Goal: Task Accomplishment & Management: Manage account settings

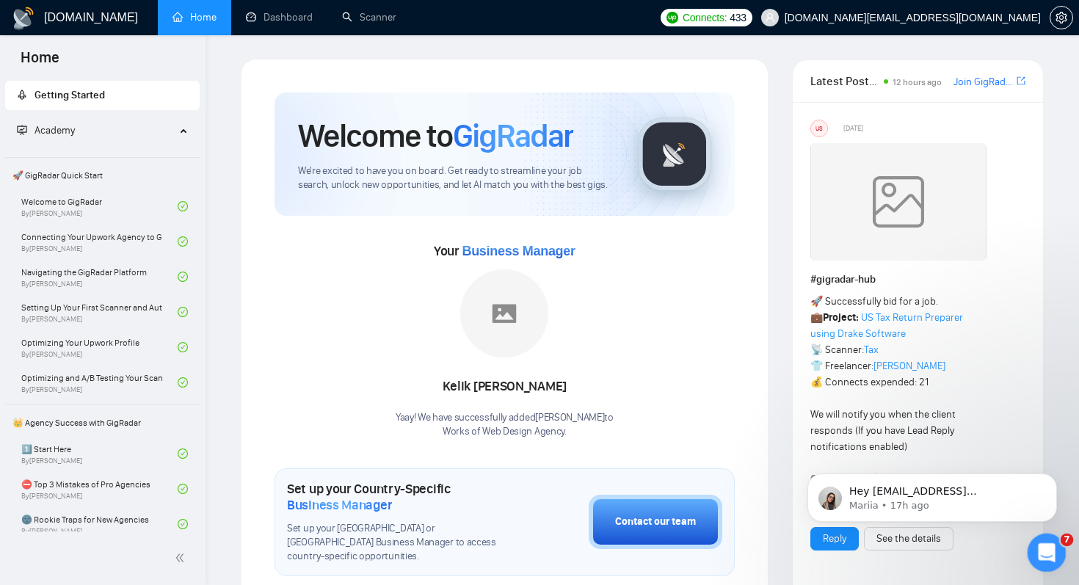
click at [1036, 549] on icon "Open Intercom Messenger" at bounding box center [1045, 551] width 24 height 24
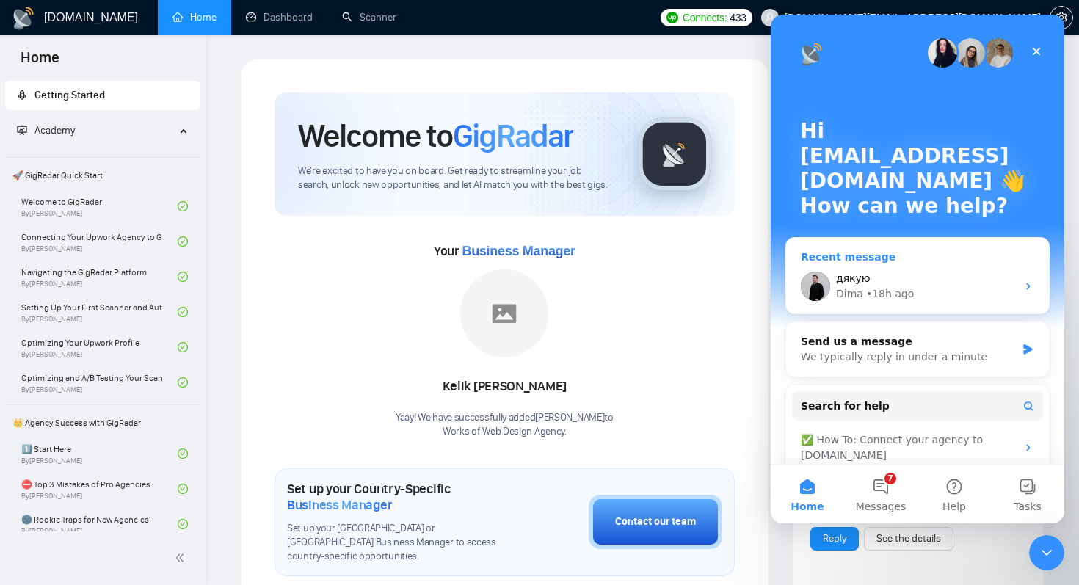
click at [945, 298] on div "[PERSON_NAME] • 18h ago" at bounding box center [926, 293] width 181 height 15
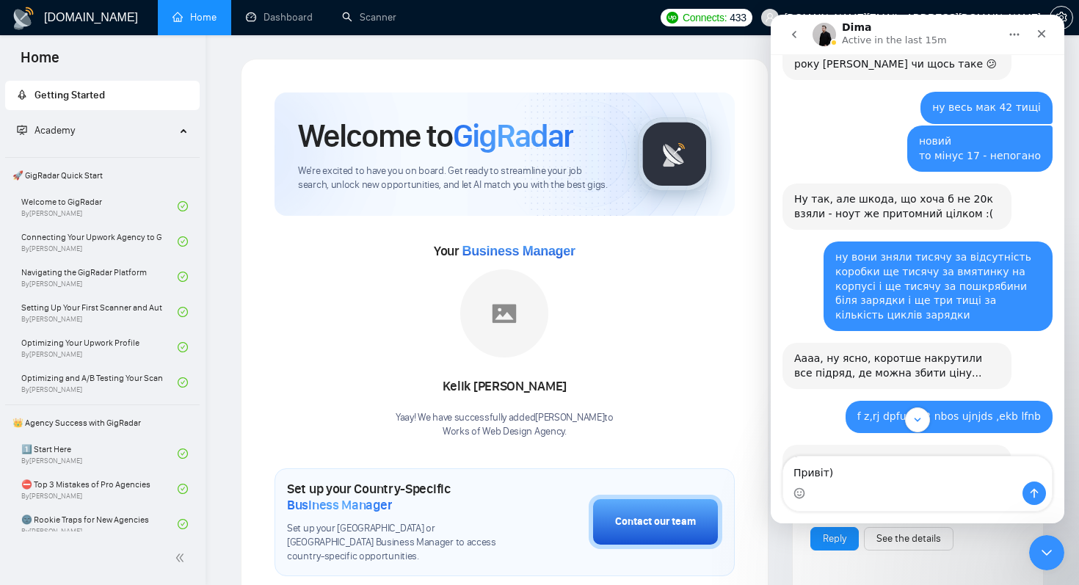
scroll to position [14003, 0]
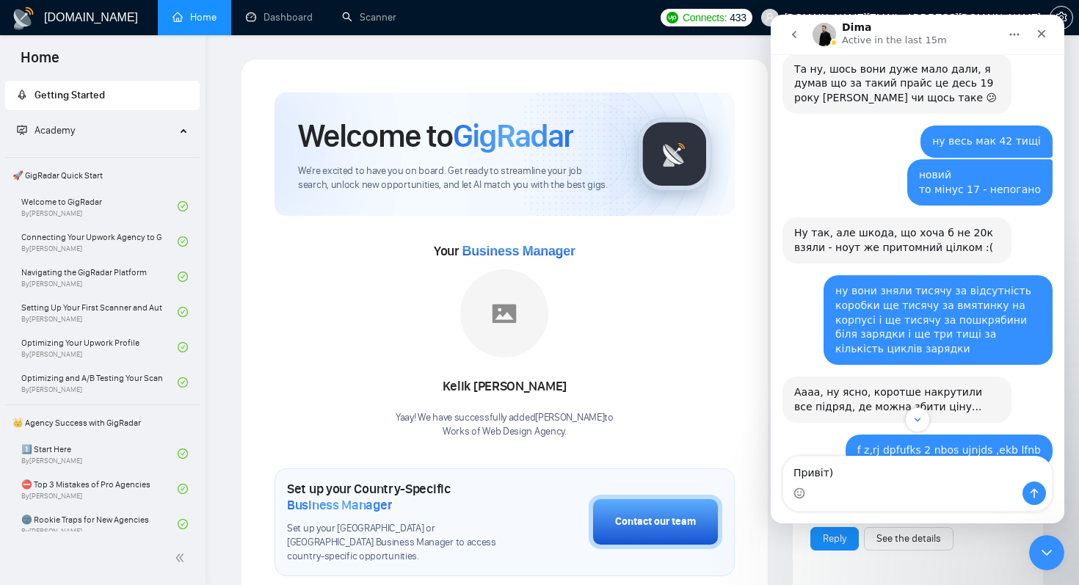
drag, startPoint x: 872, startPoint y: 307, endPoint x: 1038, endPoint y: 334, distance: 168.1
copy div "exoft gohard якщо є [PERSON_NAME] (dastellar"
click at [852, 478] on textarea "Привіт)" at bounding box center [917, 469] width 269 height 25
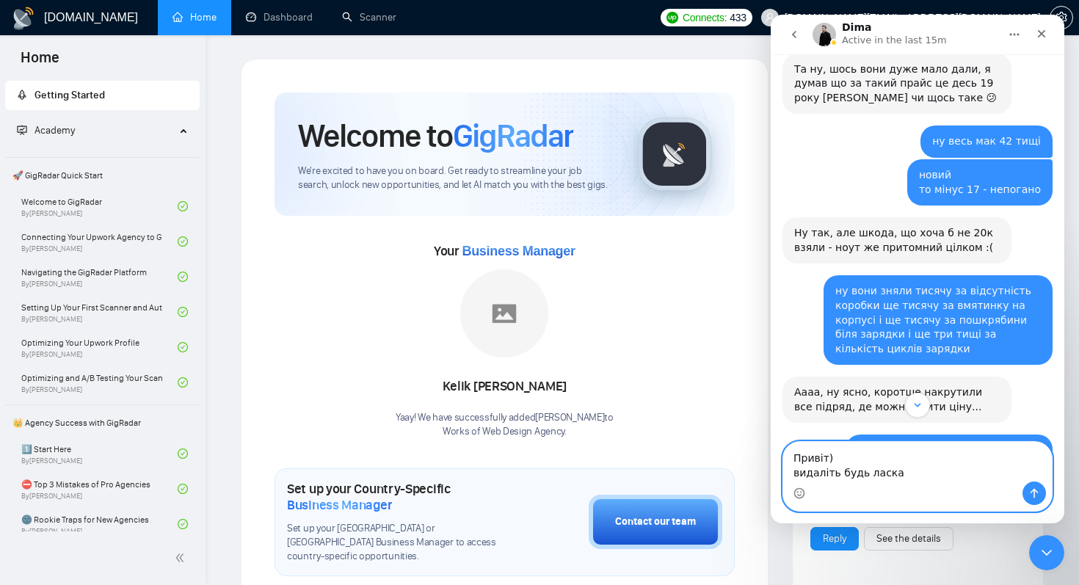
paste textarea "exoft gohard якщо є [PERSON_NAME] (dastellar"
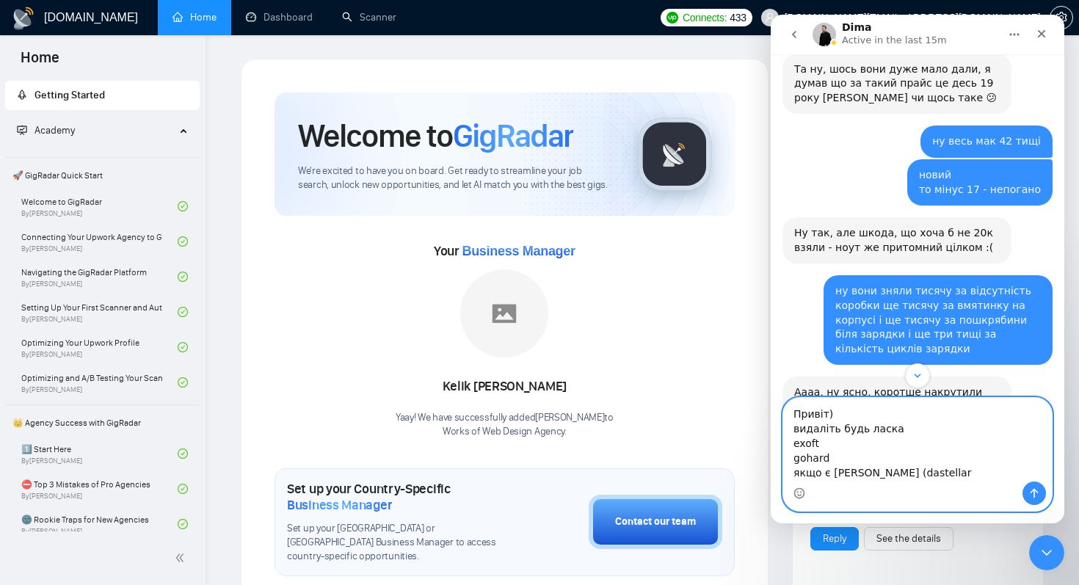
drag, startPoint x: 831, startPoint y: 472, endPoint x: 770, endPoint y: 472, distance: 60.9
click at [771, 472] on html "[PERSON_NAME] Active in the last 15m [DATE] Hey there! 👋 How can I assist you […" at bounding box center [918, 269] width 294 height 509
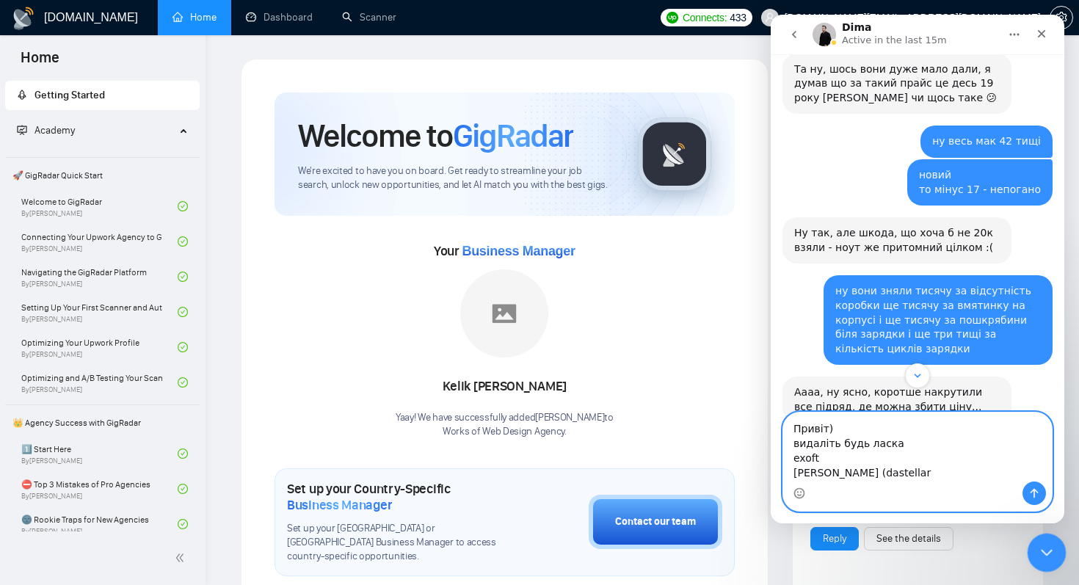
type textarea "Привіт) видаліть будь ласка exoft [PERSON_NAME] (dastellar"
click at [1049, 553] on icon "Close Intercom Messenger" at bounding box center [1045, 551] width 18 height 18
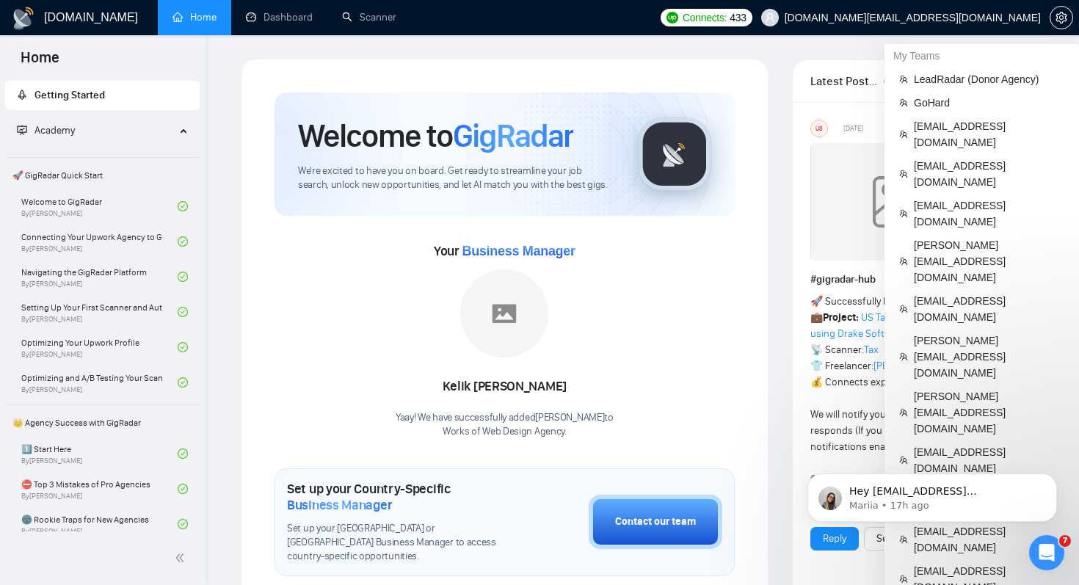
scroll to position [15663, 0]
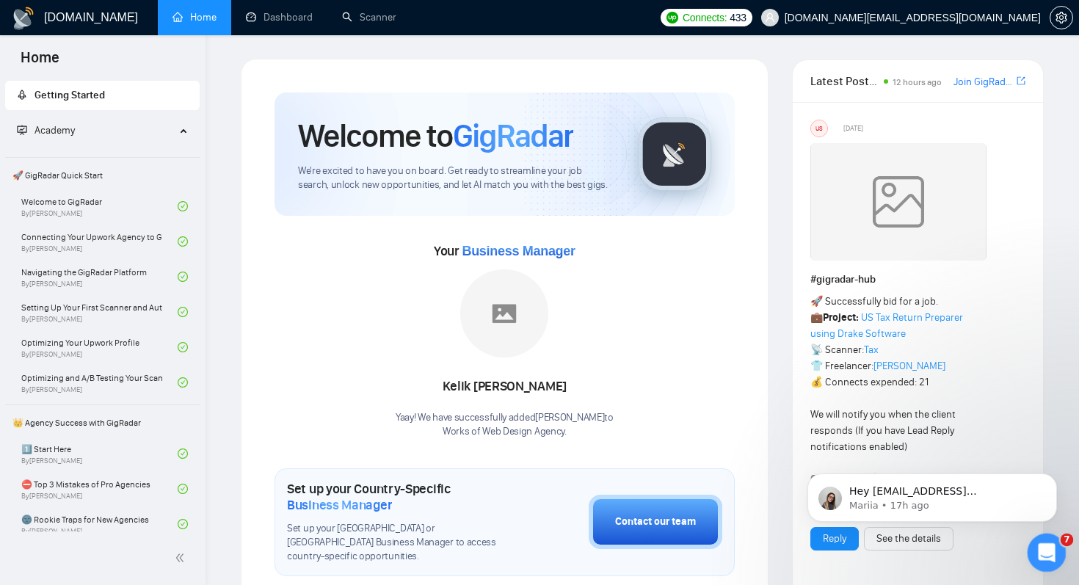
click at [1047, 539] on div "Open Intercom Messenger" at bounding box center [1044, 550] width 48 height 48
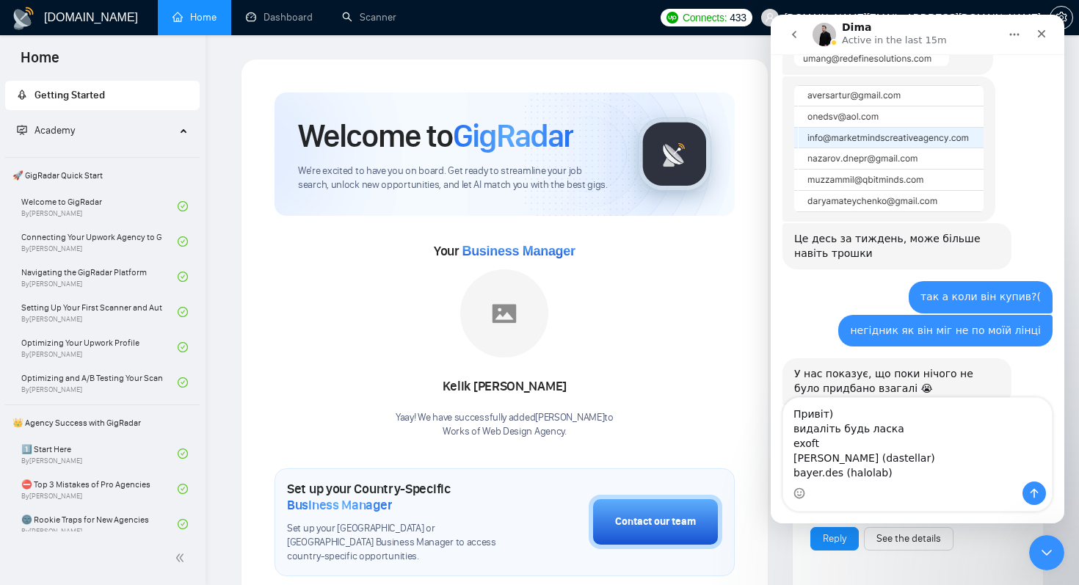
scroll to position [15693, 0]
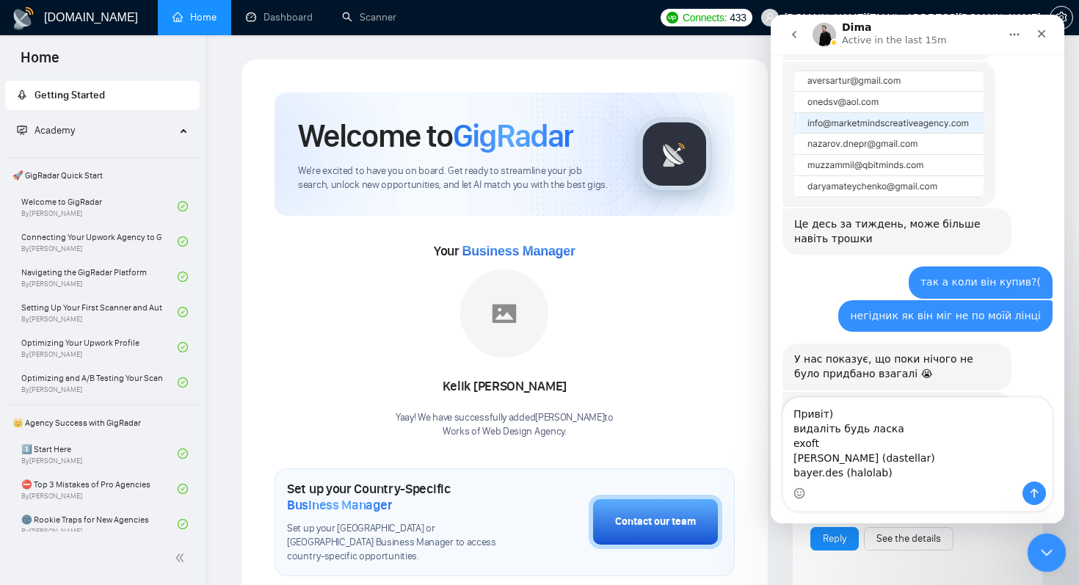
type textarea "Привіт) видаліть будь ласка exoft [PERSON_NAME] (dastellar) bayer.des (halolab)"
click at [1041, 551] on icon "Close Intercom Messenger" at bounding box center [1045, 551] width 18 height 18
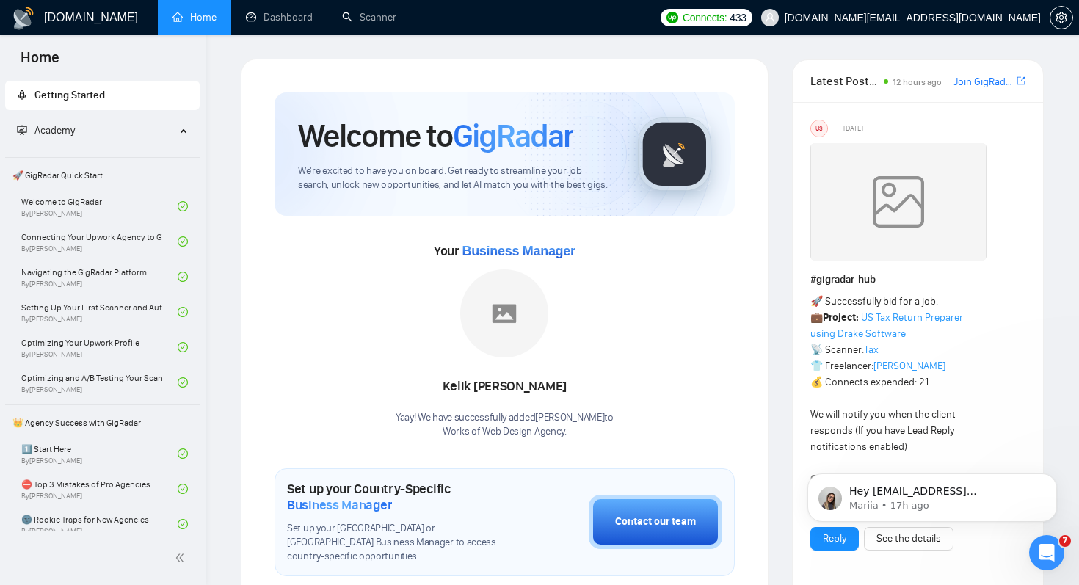
scroll to position [0, 0]
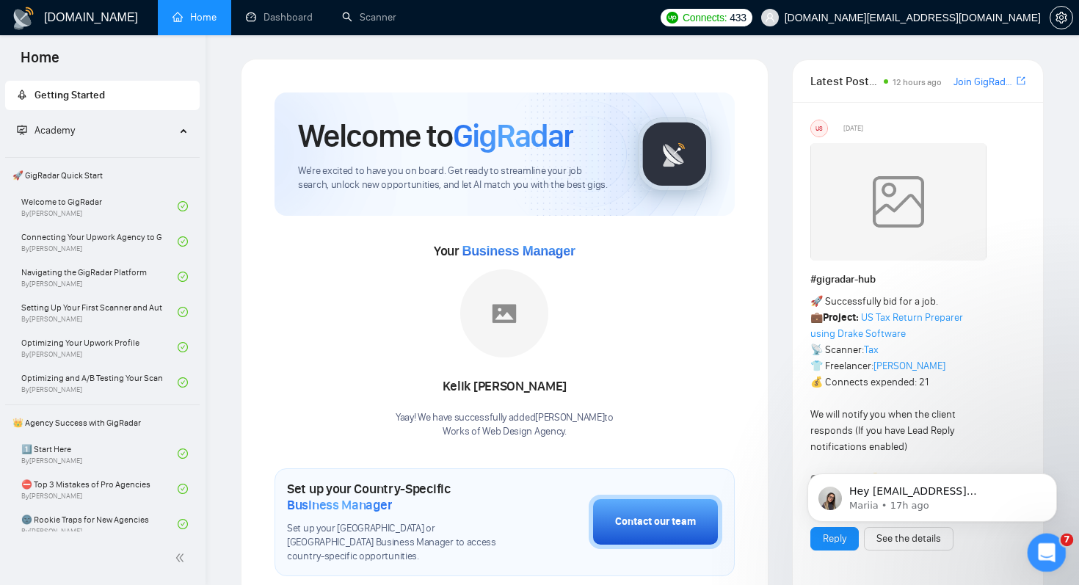
click at [1047, 548] on icon "Open Intercom Messenger" at bounding box center [1045, 551] width 24 height 24
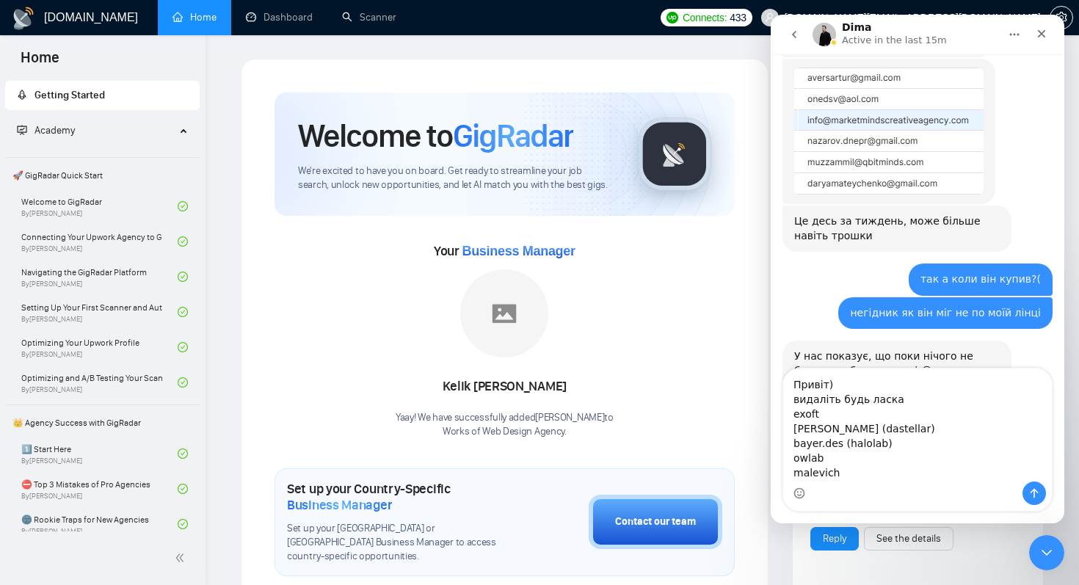
scroll to position [23, 0]
type textarea "Привіт) видаліть будь ласка exoft [PERSON_NAME] (dastellar) bayer.des (halolab)…"
click at [1051, 561] on div "Close Intercom Messenger" at bounding box center [1044, 550] width 35 height 35
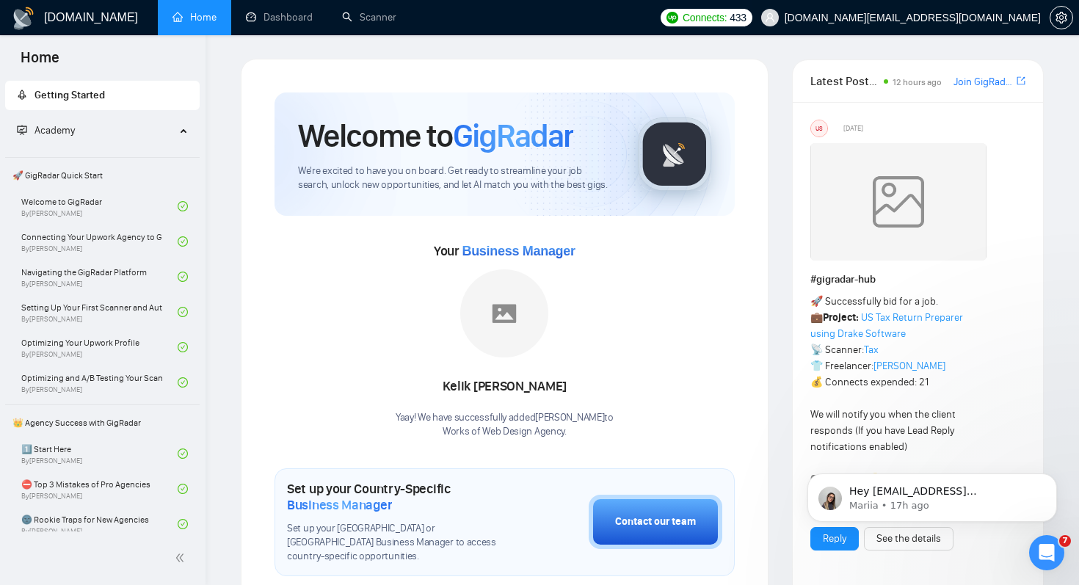
scroll to position [0, 0]
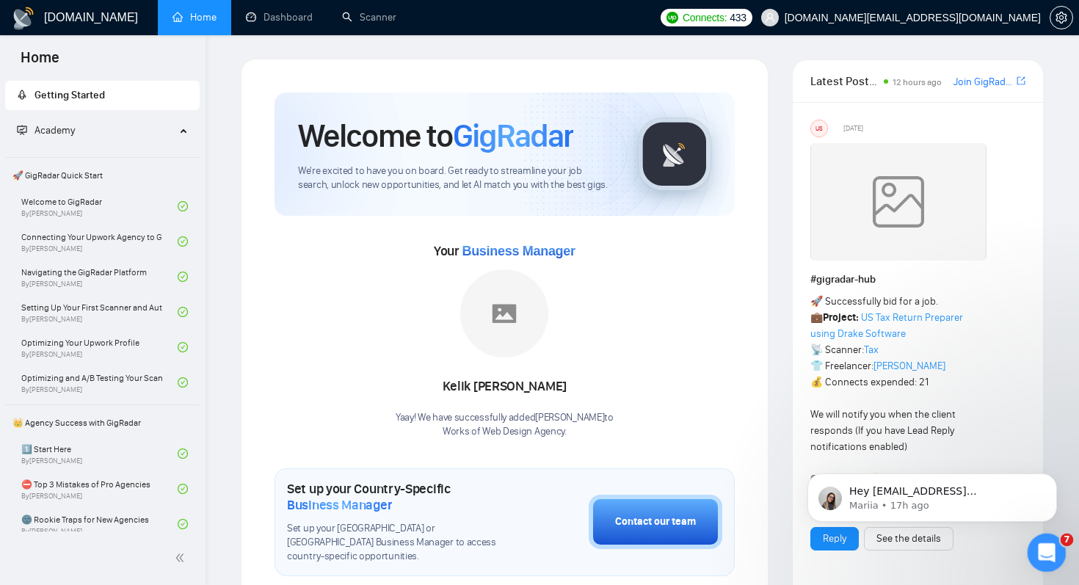
click at [1047, 549] on icon "Open Intercom Messenger" at bounding box center [1045, 551] width 24 height 24
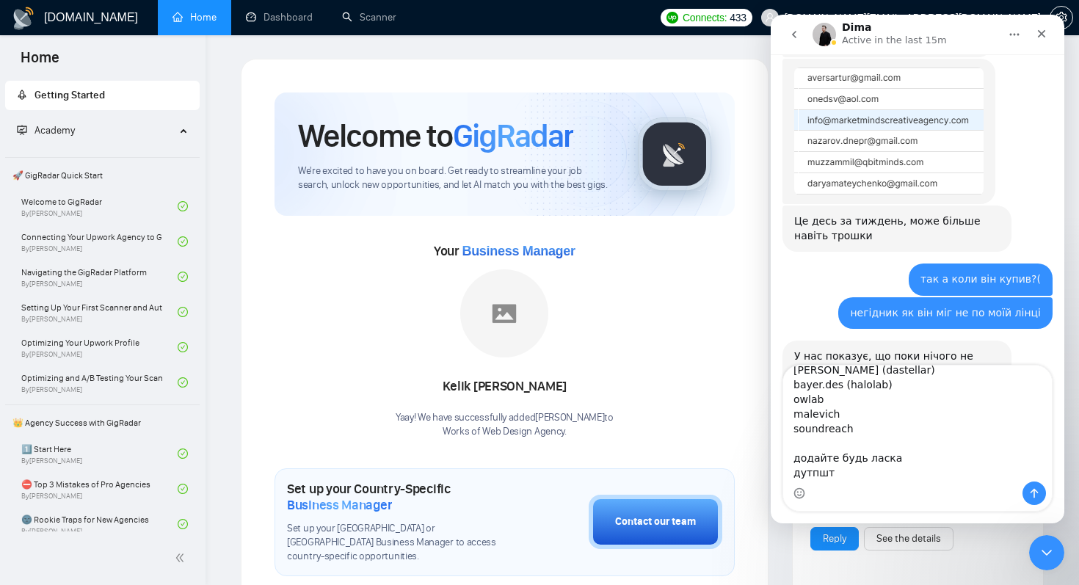
scroll to position [82, 0]
drag, startPoint x: 881, startPoint y: 484, endPoint x: 793, endPoint y: 463, distance: 89.9
click at [793, 463] on div "Привіт) видаліть будь ласка exoft [PERSON_NAME] (dastellar) bayer.des (halolab)…" at bounding box center [917, 438] width 269 height 145
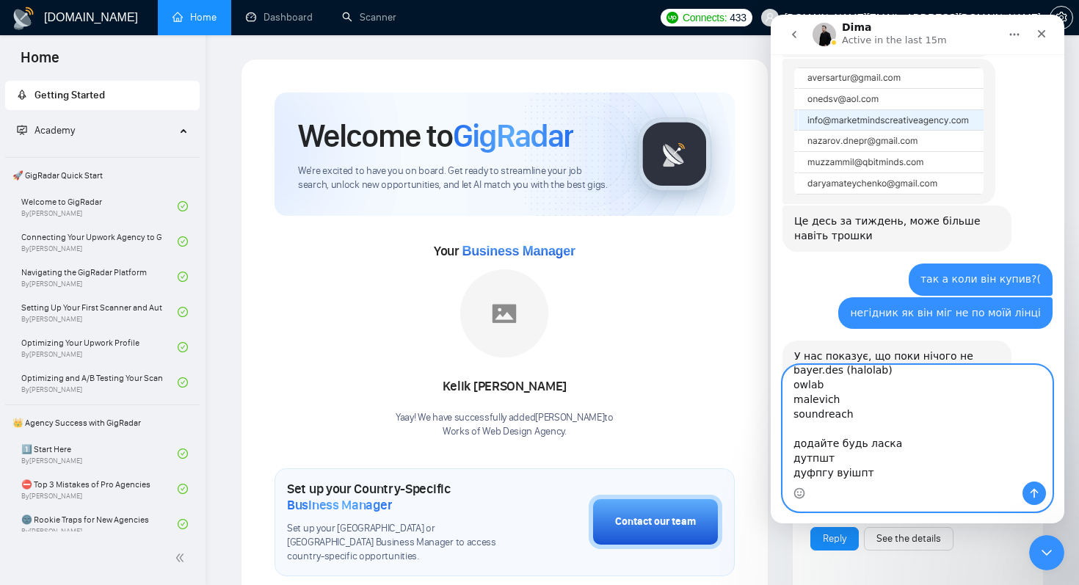
drag, startPoint x: 793, startPoint y: 463, endPoint x: 901, endPoint y: 481, distance: 109.3
click at [901, 481] on textarea "Привіт) видаліть будь ласка exoft [PERSON_NAME] (dastellar) bayer.des (halolab)…" at bounding box center [917, 424] width 269 height 116
type textarea "Привіт) видаліть будь ласка exoft [PERSON_NAME] (dastellar) bayer.des (halolab)…"
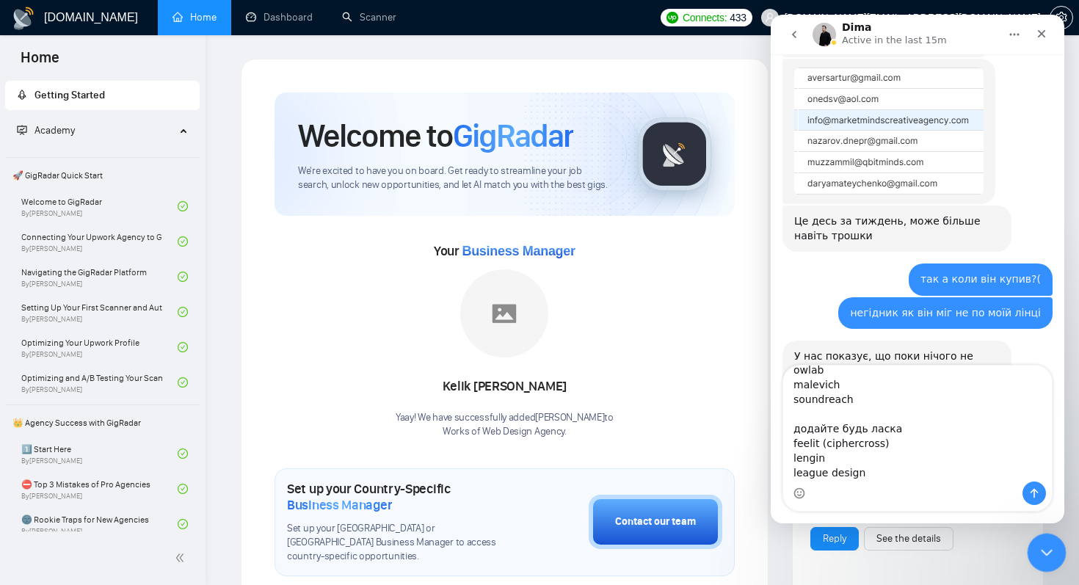
click at [1036, 550] on icon "Close Intercom Messenger" at bounding box center [1045, 551] width 18 height 18
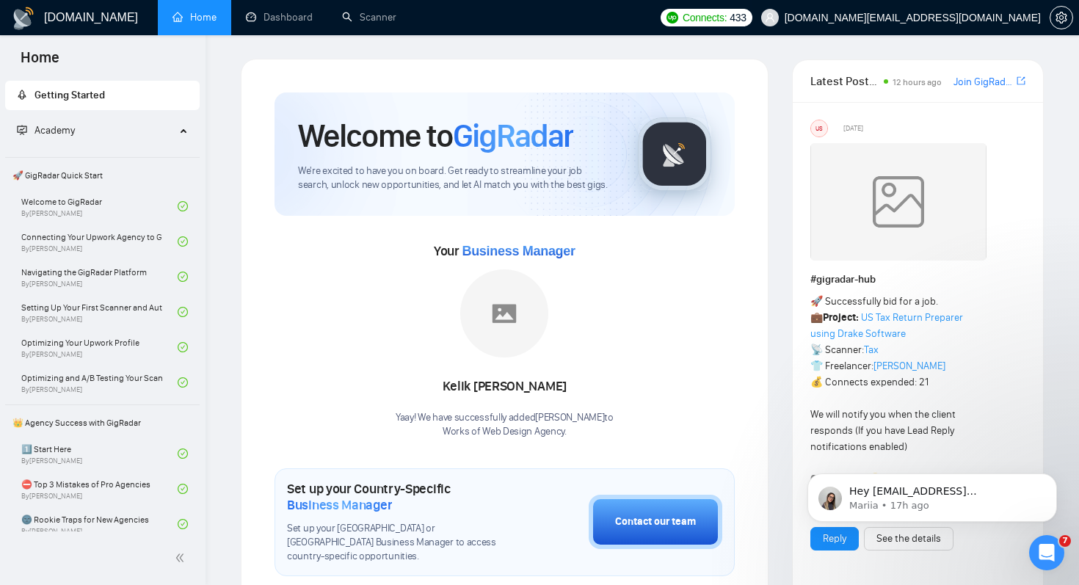
scroll to position [0, 0]
click at [1050, 554] on icon "Open Intercom Messenger" at bounding box center [1045, 551] width 24 height 24
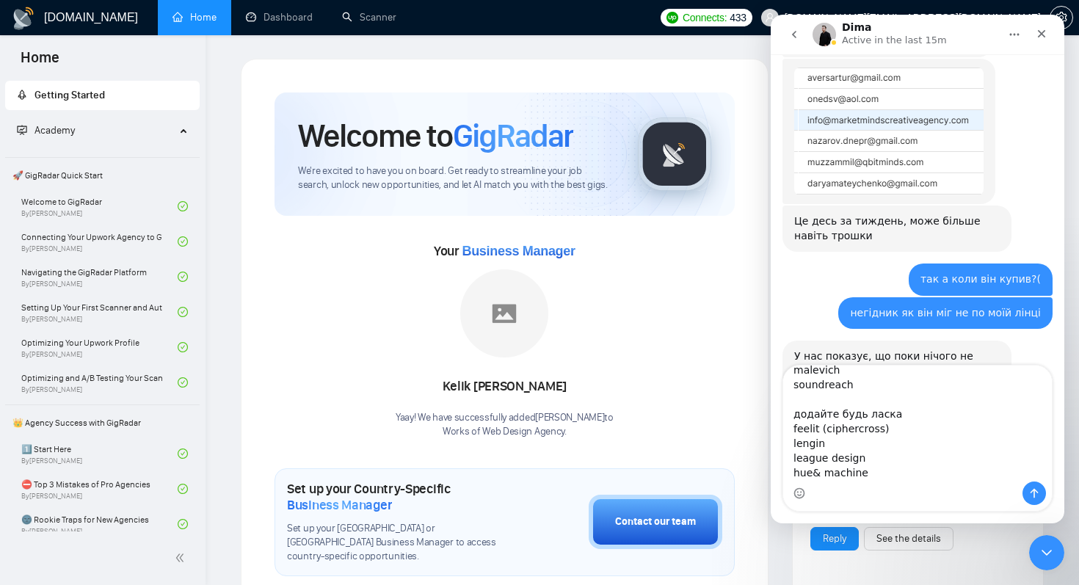
scroll to position [126, 0]
paste textarea "[PERSON_NAME]"
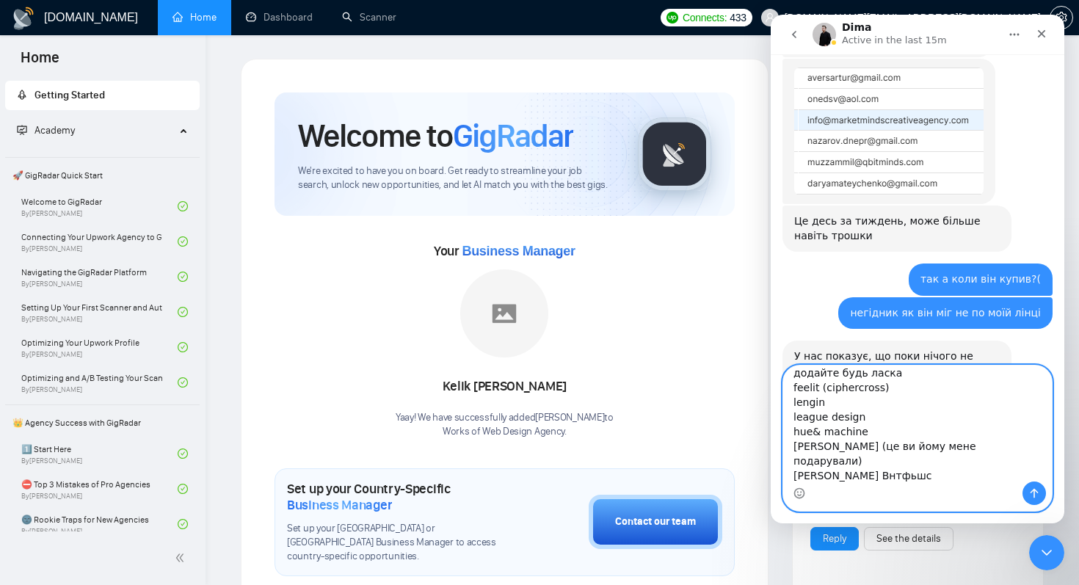
scroll to position [144, 0]
drag, startPoint x: 886, startPoint y: 479, endPoint x: 785, endPoint y: 479, distance: 101.3
click at [785, 479] on textarea "Привіт) видаліть будь ласка exoft [PERSON_NAME] (dastellar) bayer.des (halolab)…" at bounding box center [917, 424] width 269 height 116
type textarea "Привіт) видаліть будь ласка exoft [PERSON_NAME] (dastellar) bayer.des (halolab)…"
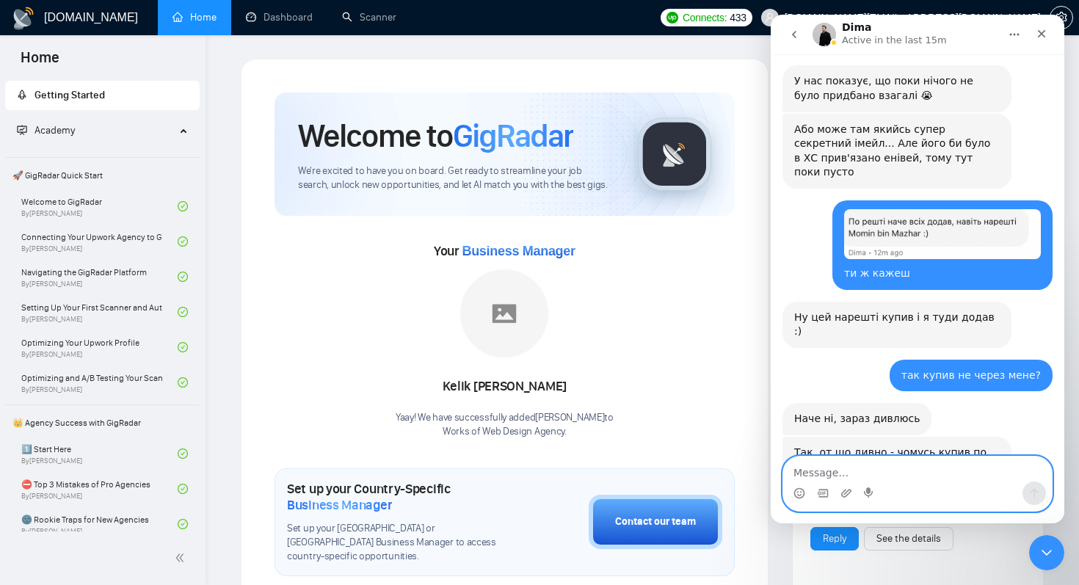
scroll to position [16011, 0]
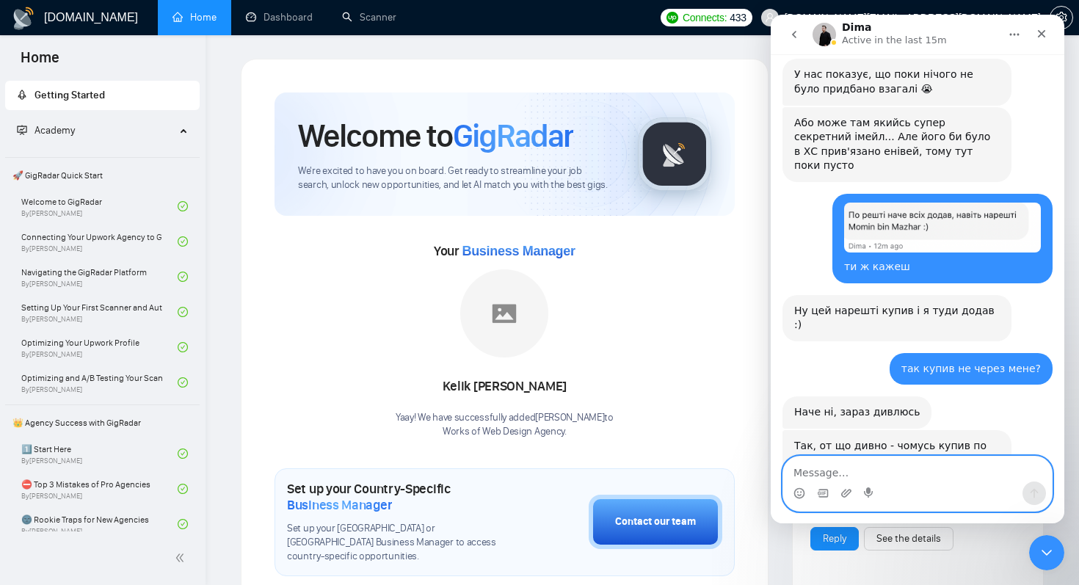
click at [920, 473] on textarea "Message…" at bounding box center [917, 469] width 269 height 25
click at [799, 498] on circle "Emoji picker" at bounding box center [799, 493] width 10 height 10
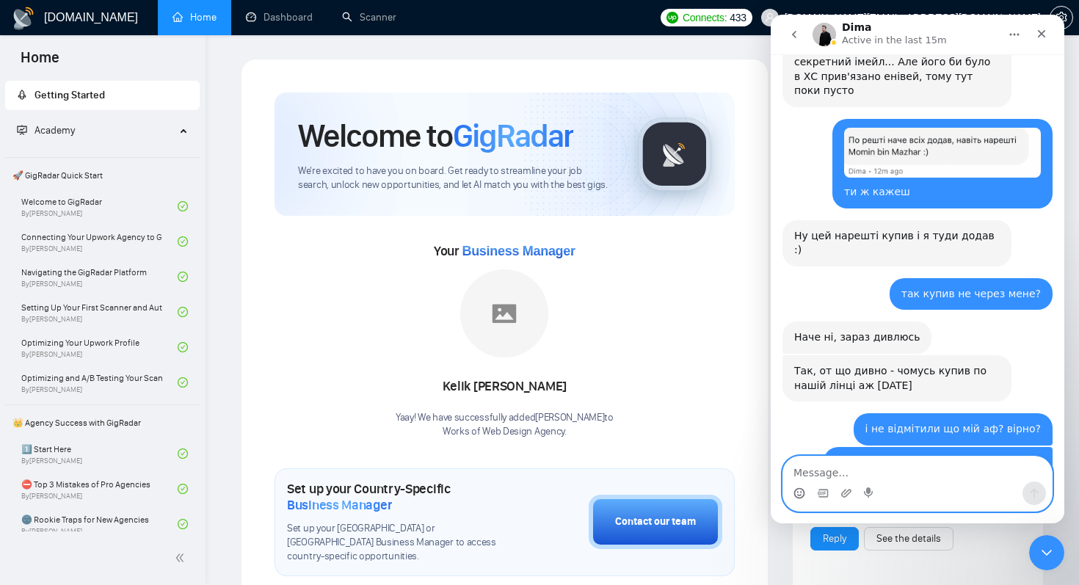
scroll to position [16154, 0]
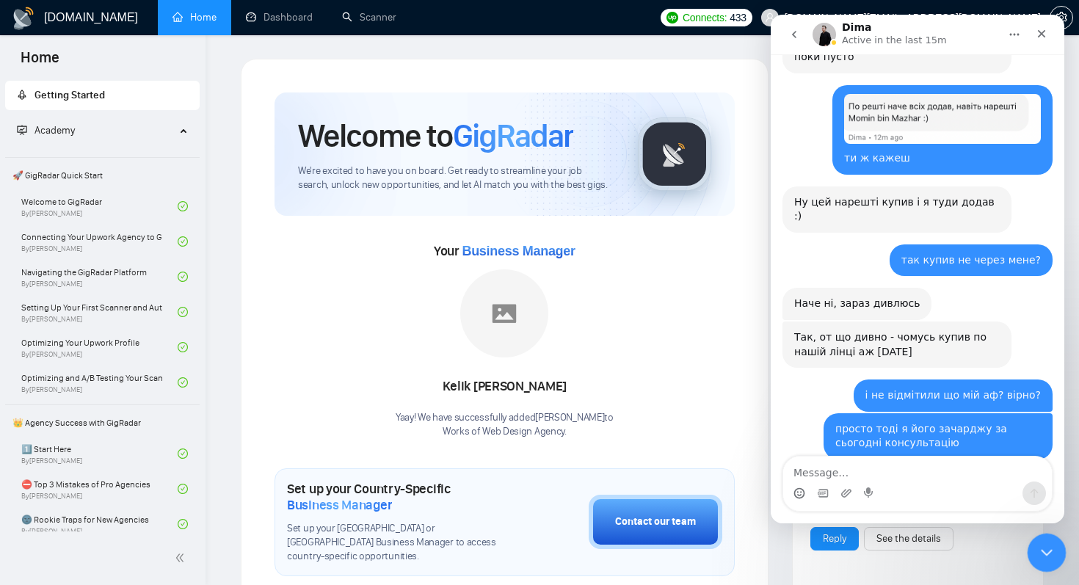
click at [1047, 546] on icon "Close Intercom Messenger" at bounding box center [1045, 551] width 18 height 18
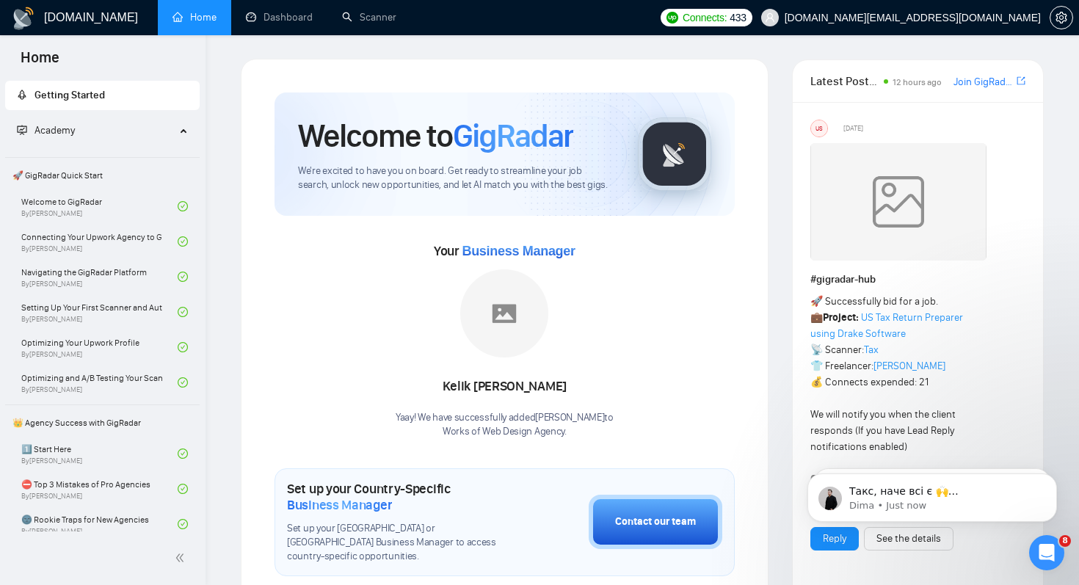
scroll to position [16226, 0]
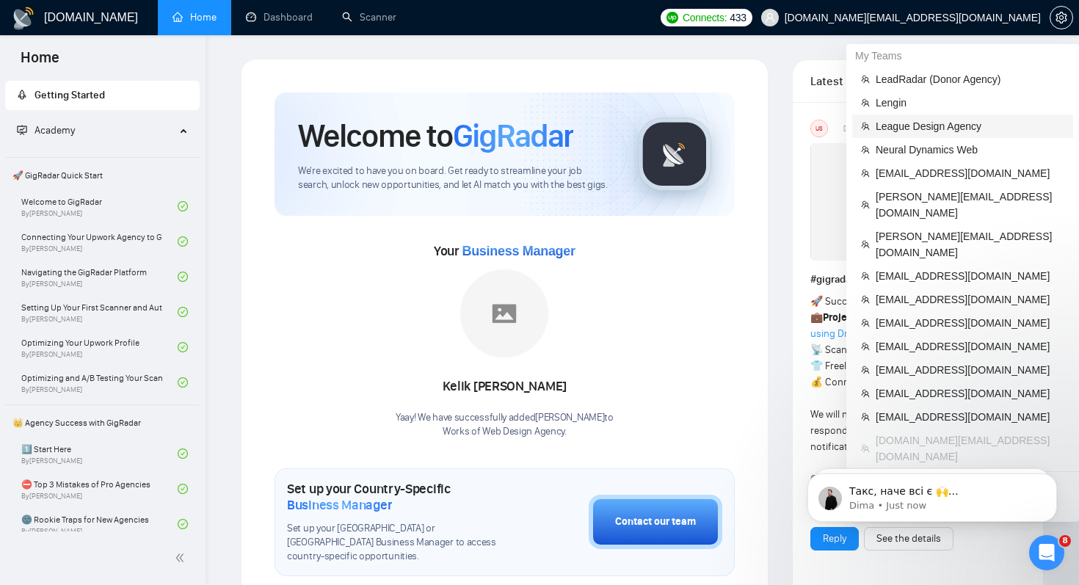
click at [937, 124] on span "League Design Agency" at bounding box center [970, 126] width 189 height 16
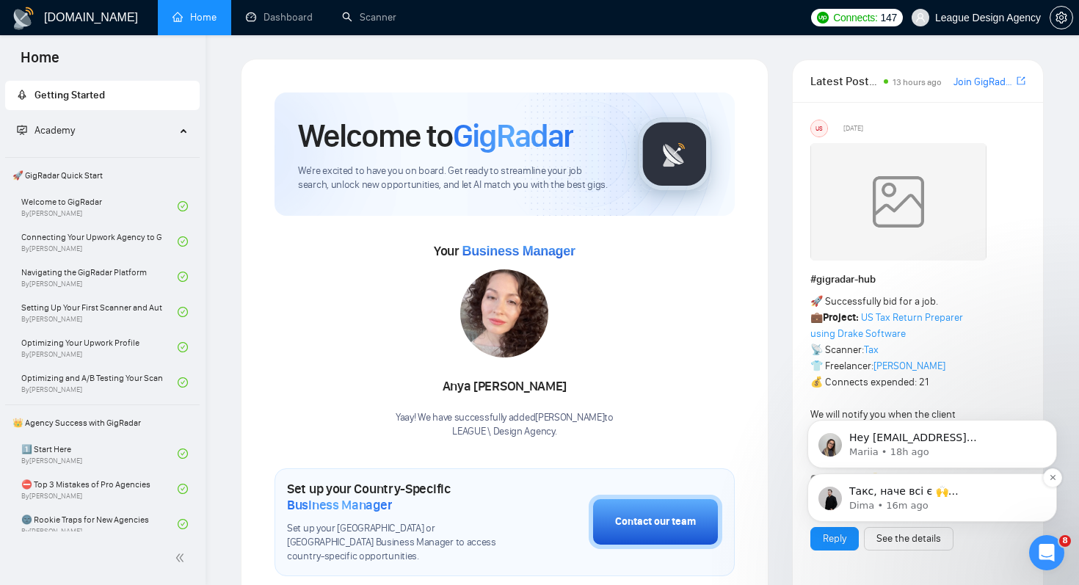
click at [953, 506] on p "Dima • 16m ago" at bounding box center [943, 505] width 189 height 13
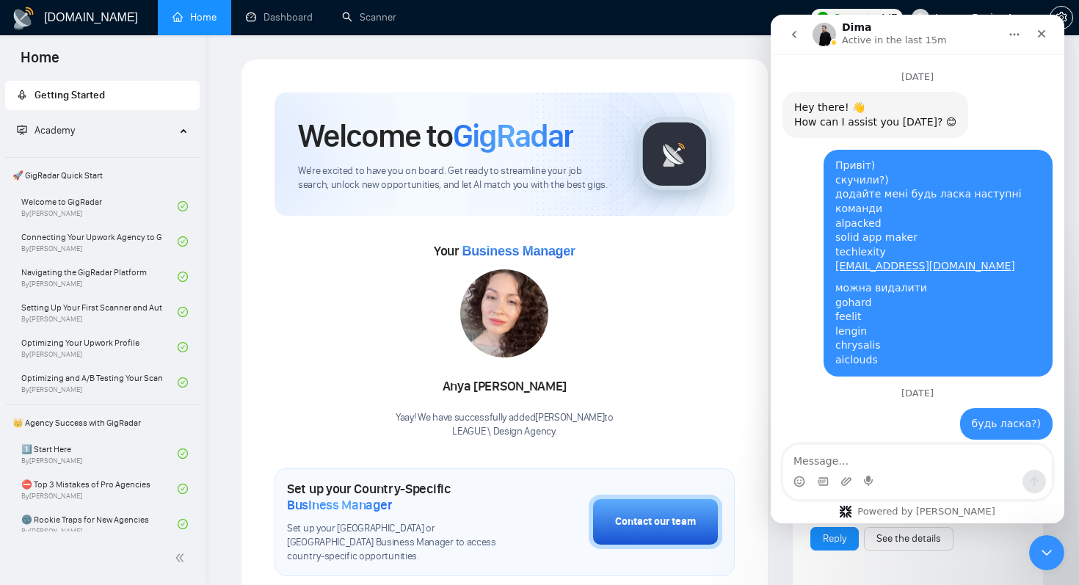
scroll to position [37, 0]
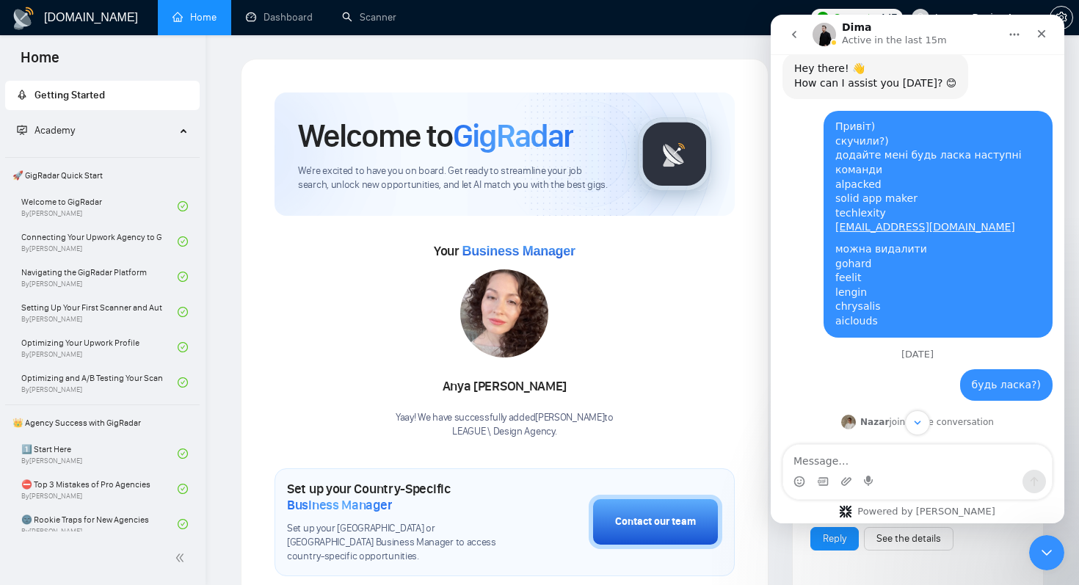
click at [940, 459] on textarea "Message…" at bounding box center [917, 457] width 269 height 25
type textarea "дякую!"
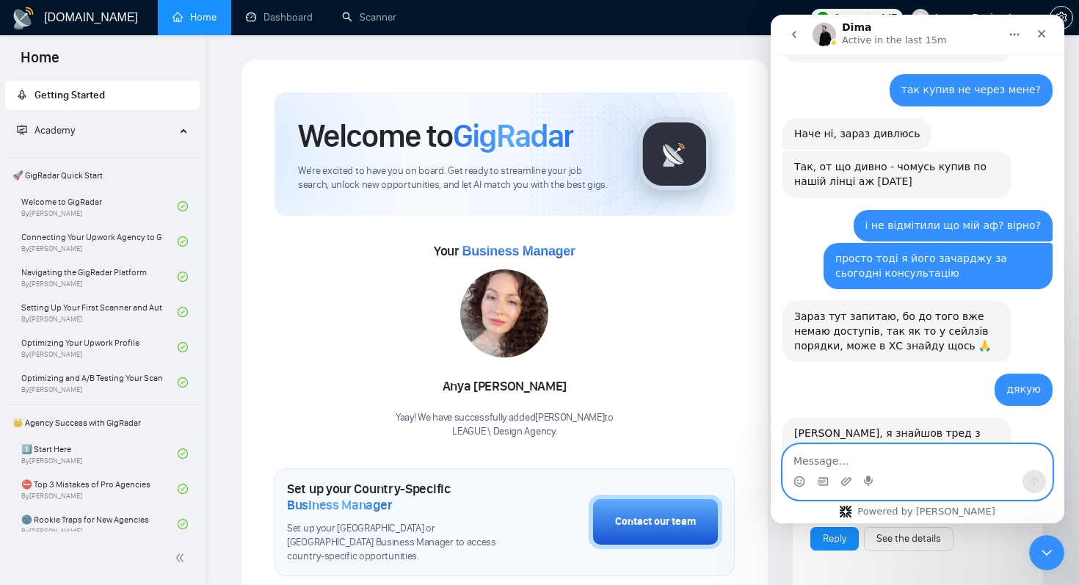
scroll to position [16089, 0]
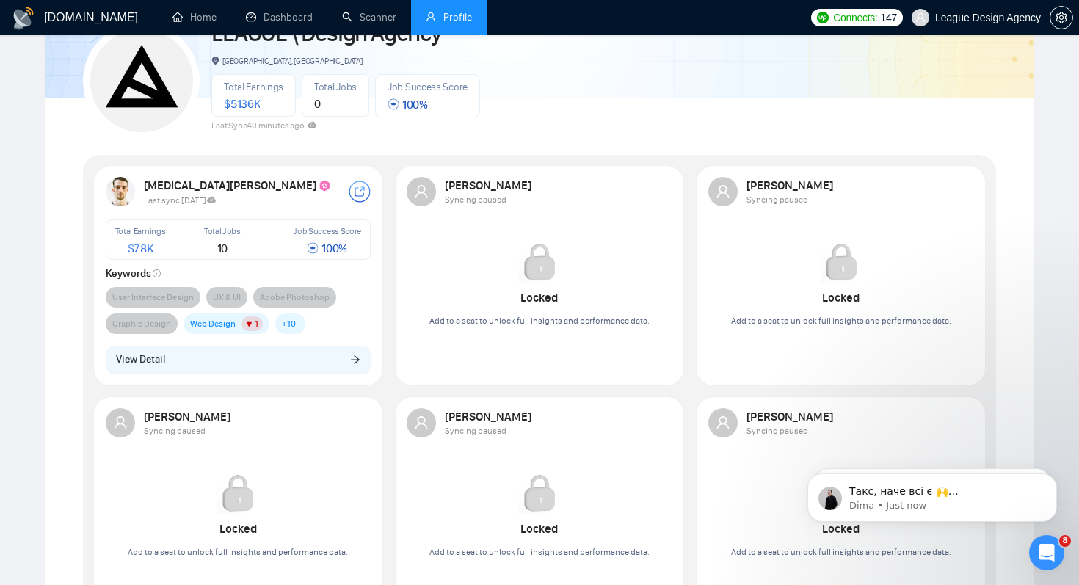
scroll to position [120, 0]
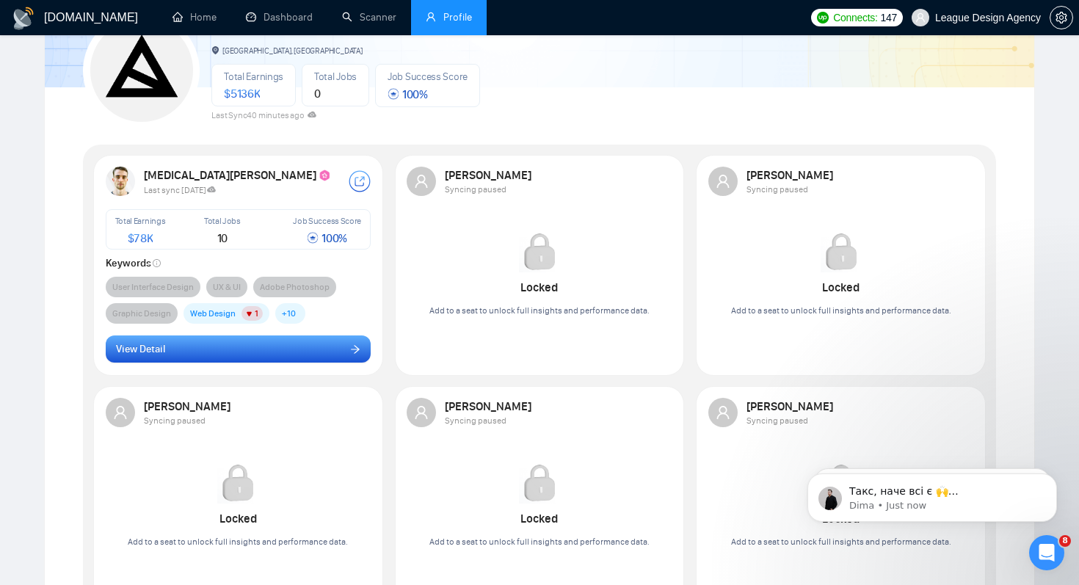
click at [308, 363] on button "View Detail" at bounding box center [239, 349] width 266 height 28
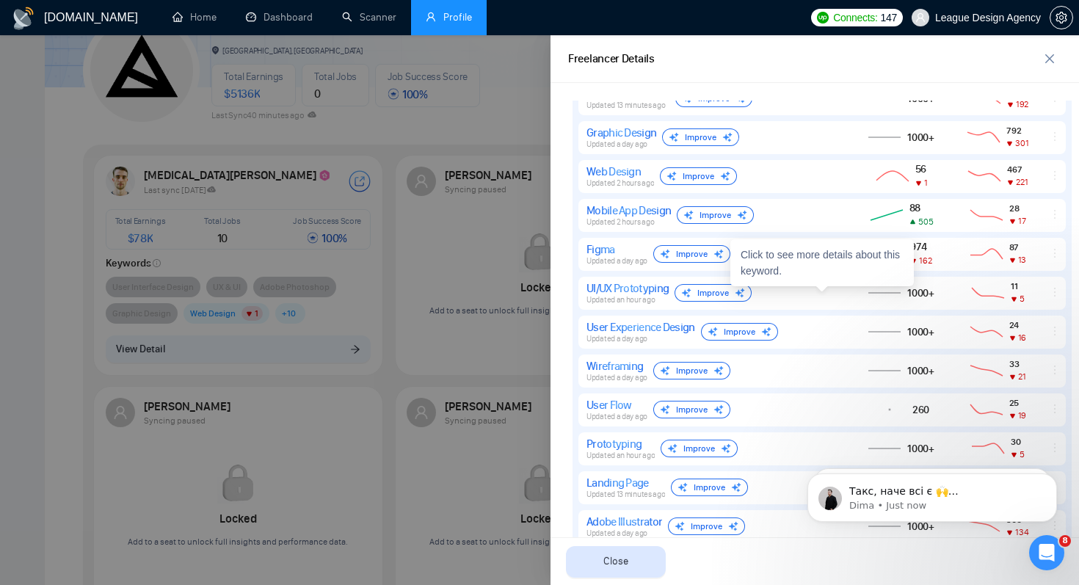
scroll to position [534, 0]
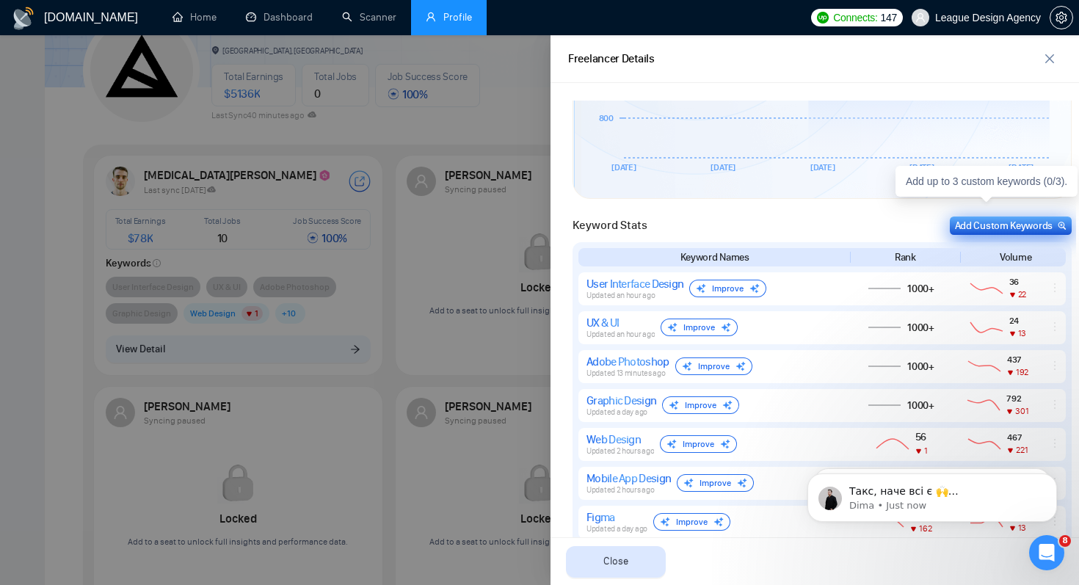
click at [1015, 224] on div "Add Custom Keywords" at bounding box center [1011, 225] width 112 height 15
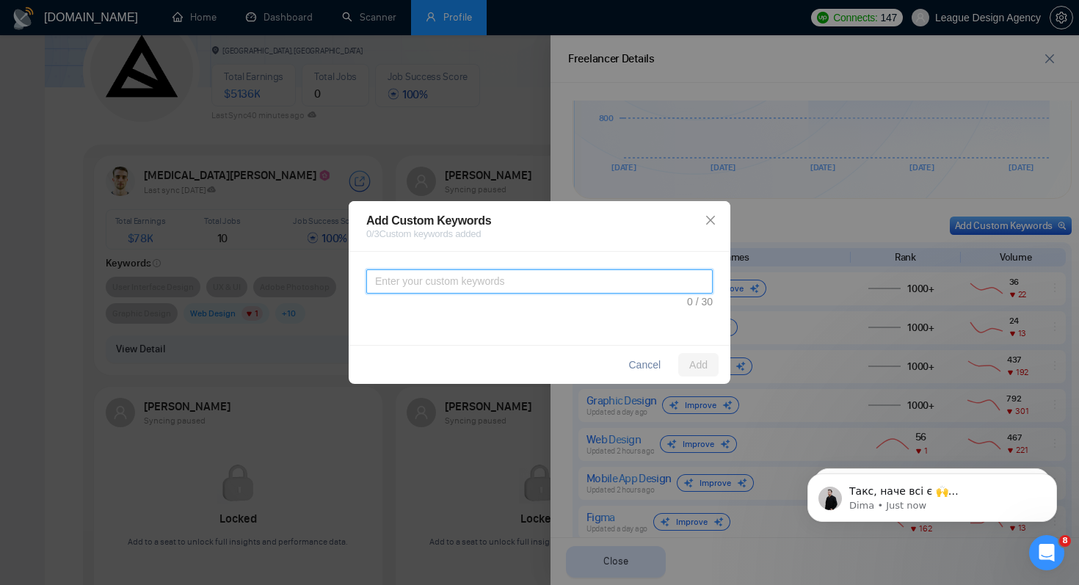
click at [591, 285] on textarea at bounding box center [539, 281] width 346 height 24
type textarea "UI UX Designer"
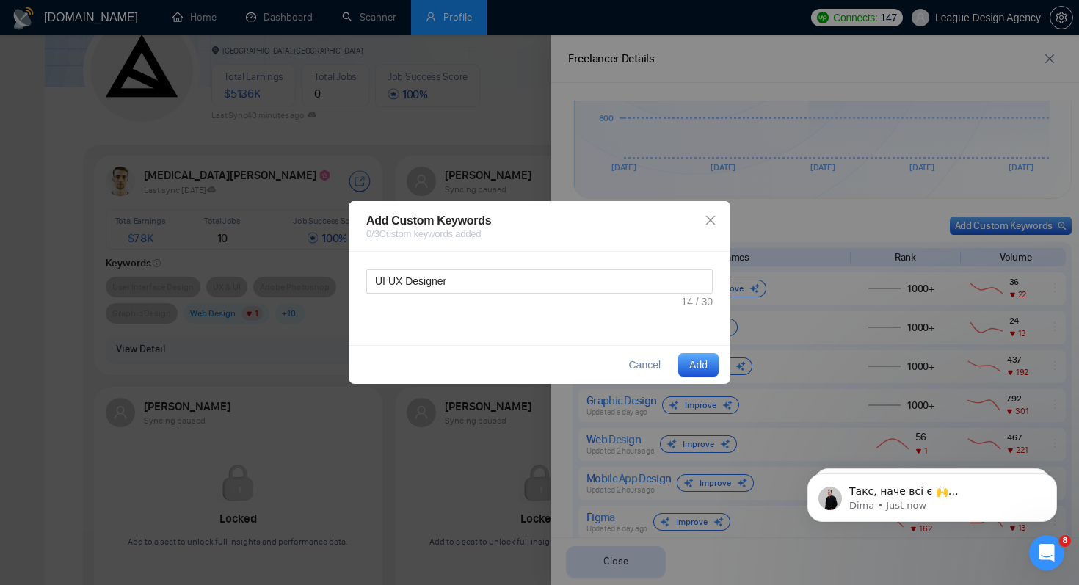
click at [700, 365] on span "Add" at bounding box center [698, 365] width 18 height 16
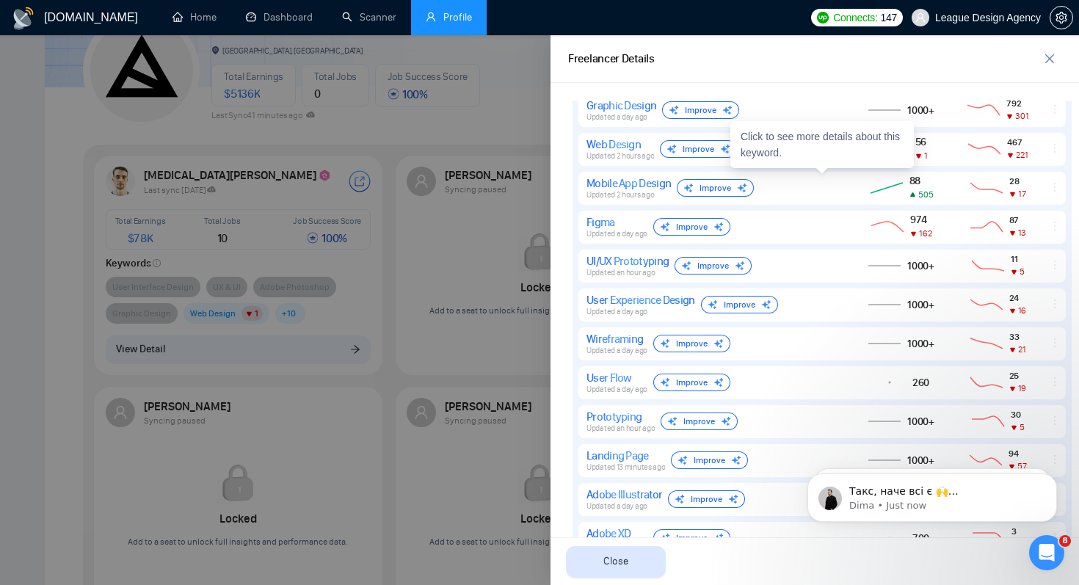
scroll to position [1117, 0]
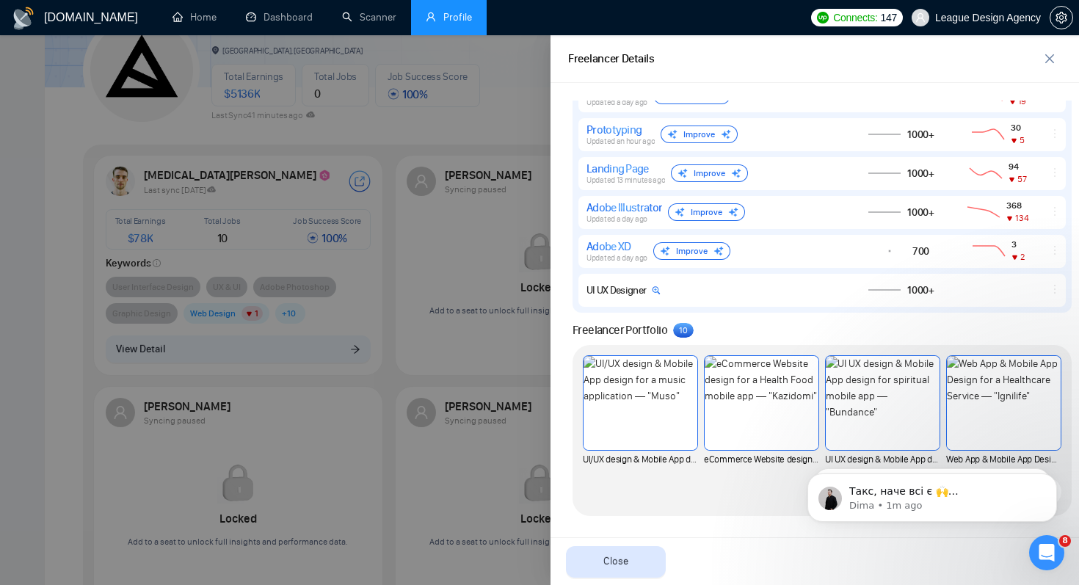
click at [507, 94] on div at bounding box center [539, 310] width 1079 height 550
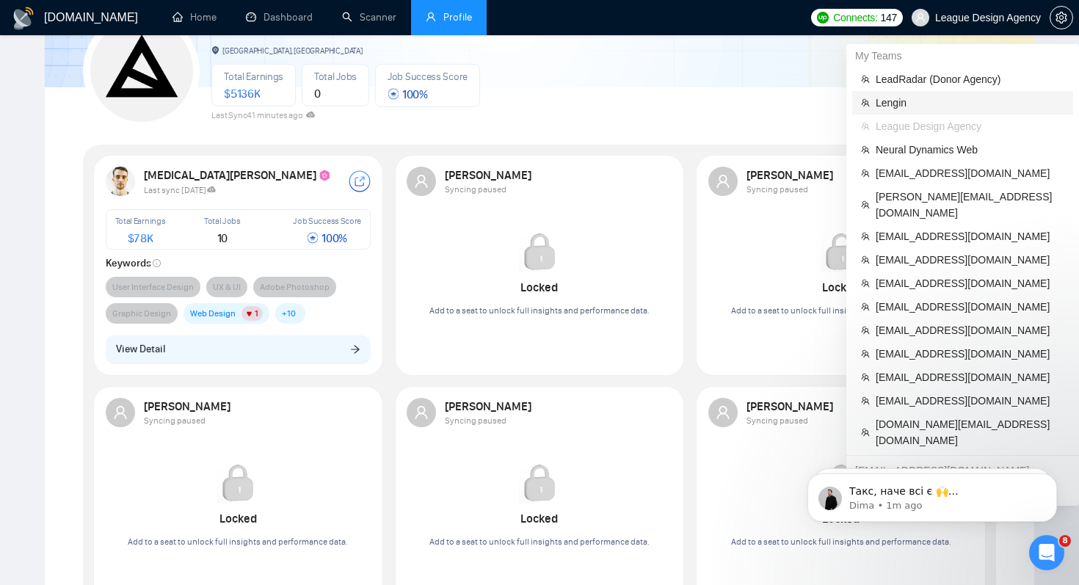
click at [967, 102] on span "Lengin" at bounding box center [970, 103] width 189 height 16
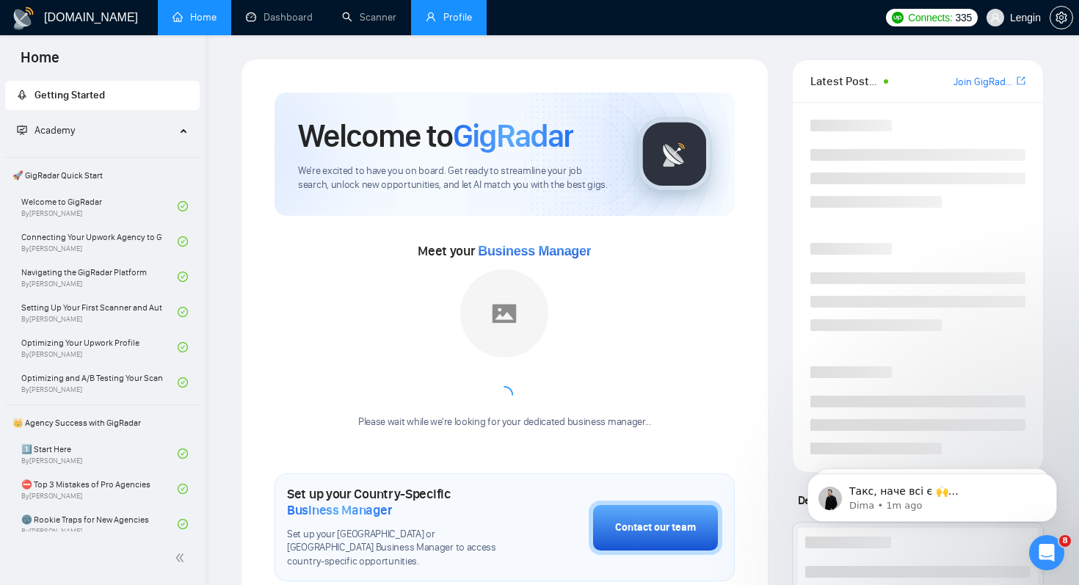
click at [426, 11] on link "Profile" at bounding box center [449, 17] width 46 height 12
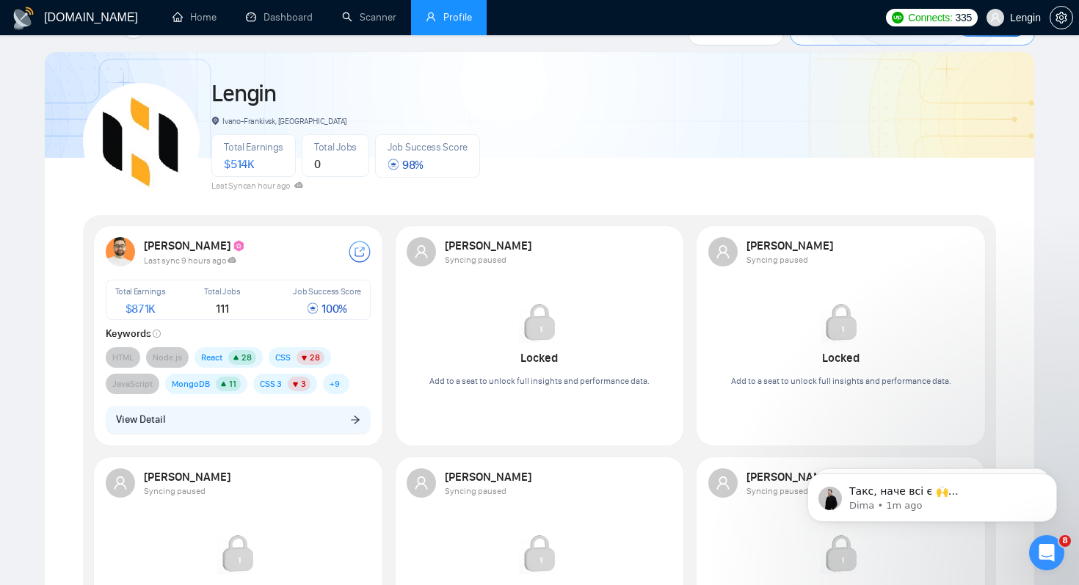
scroll to position [57, 0]
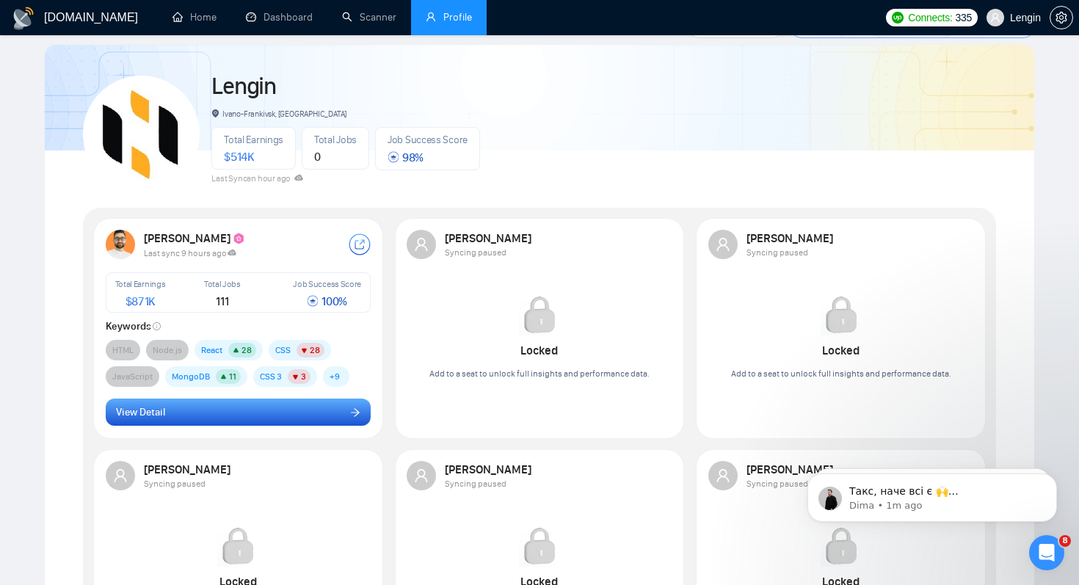
click at [311, 411] on button "View Detail" at bounding box center [239, 413] width 266 height 28
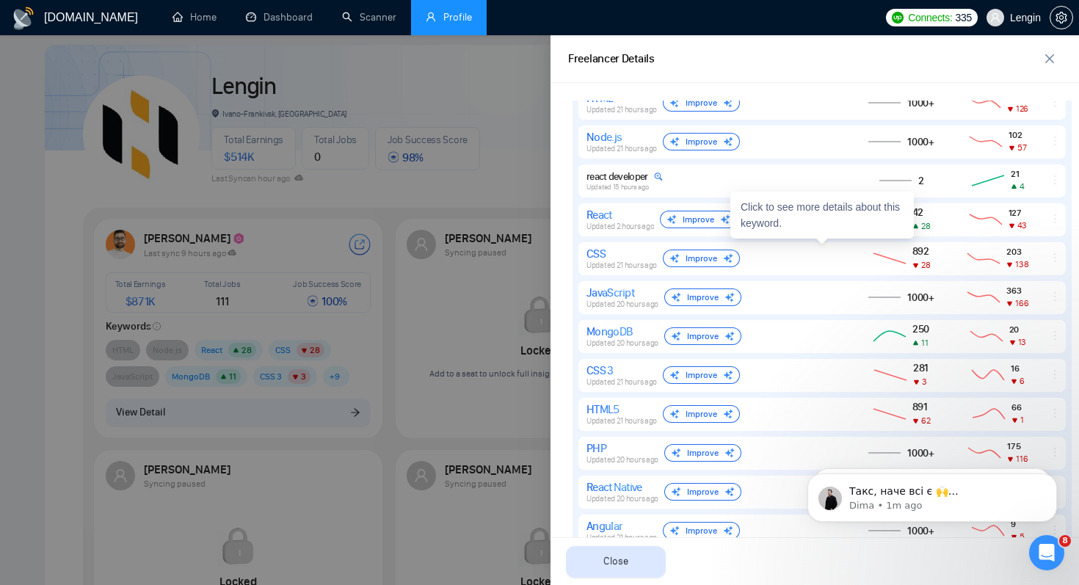
scroll to position [708, 0]
